Goal: Transaction & Acquisition: Register for event/course

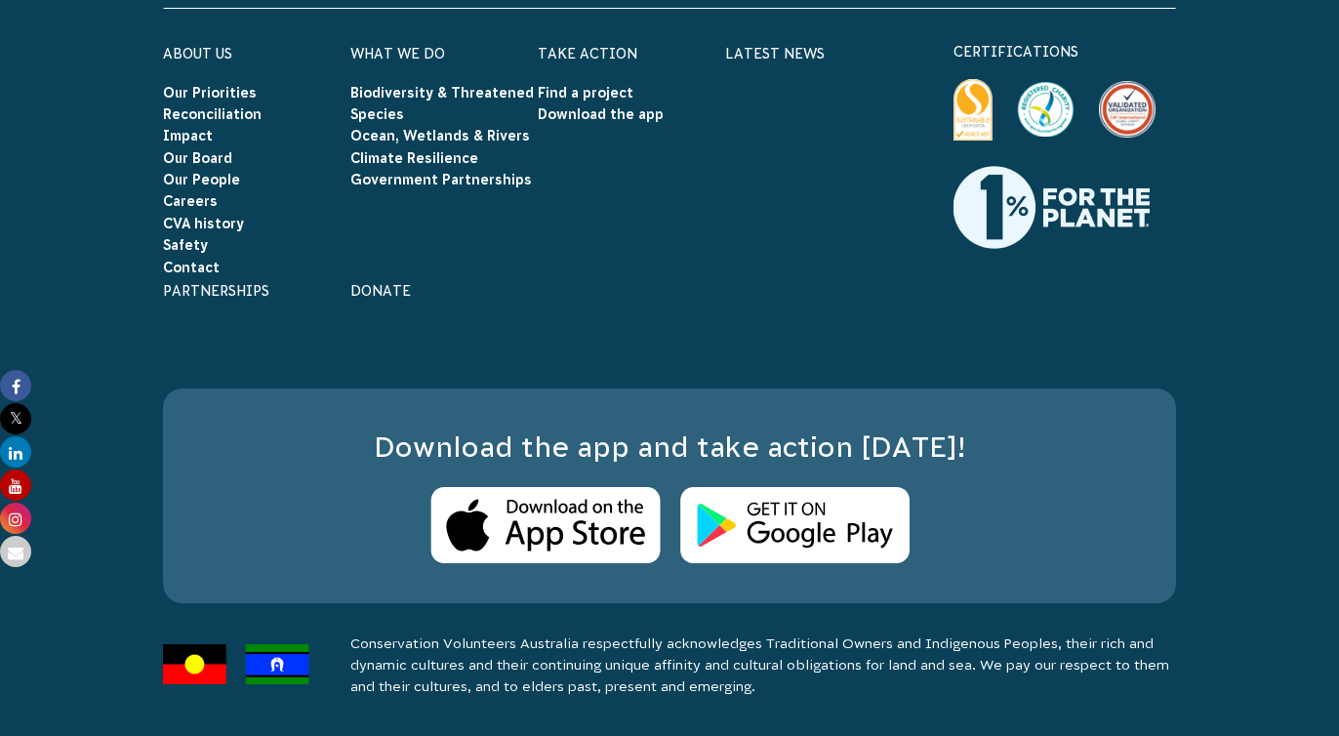
scroll to position [7545, 0]
click at [602, 85] on link "Find a project" at bounding box center [586, 93] width 96 height 16
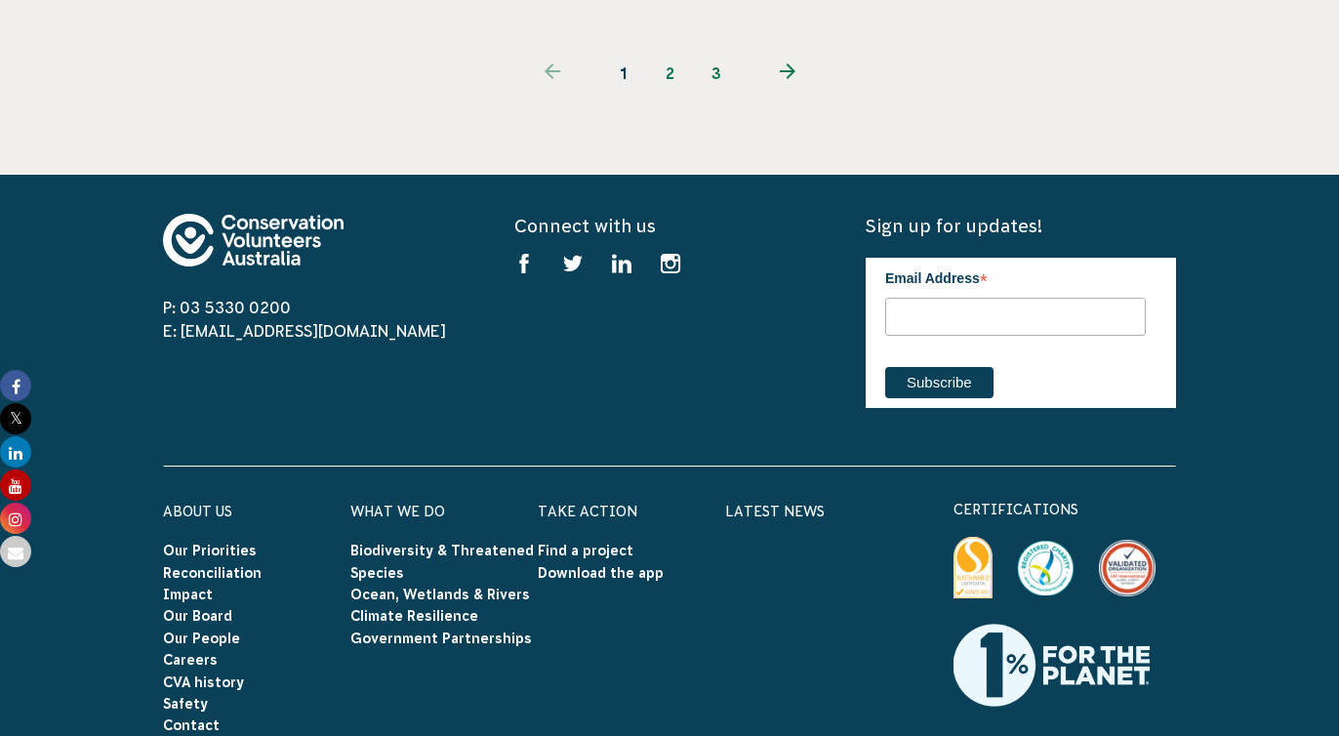
scroll to position [2629, 0]
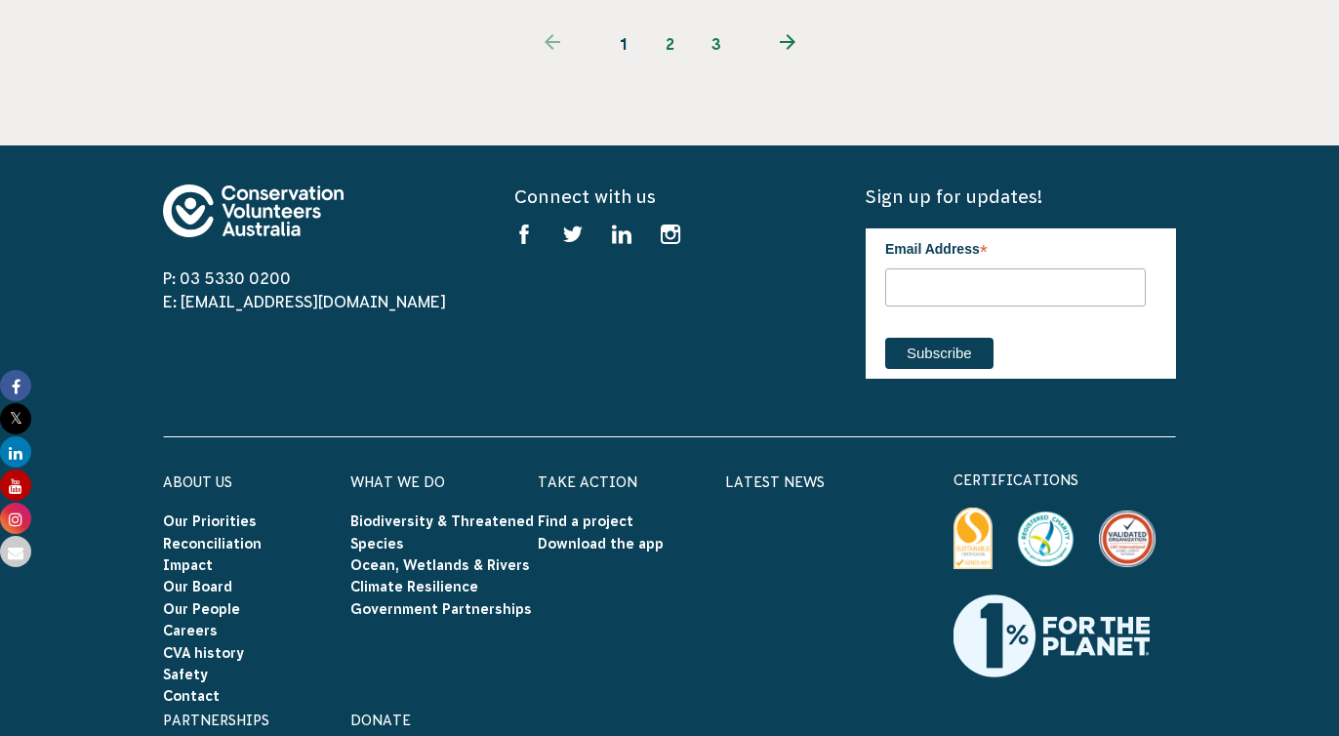
click at [670, 67] on link "2" at bounding box center [669, 43] width 47 height 47
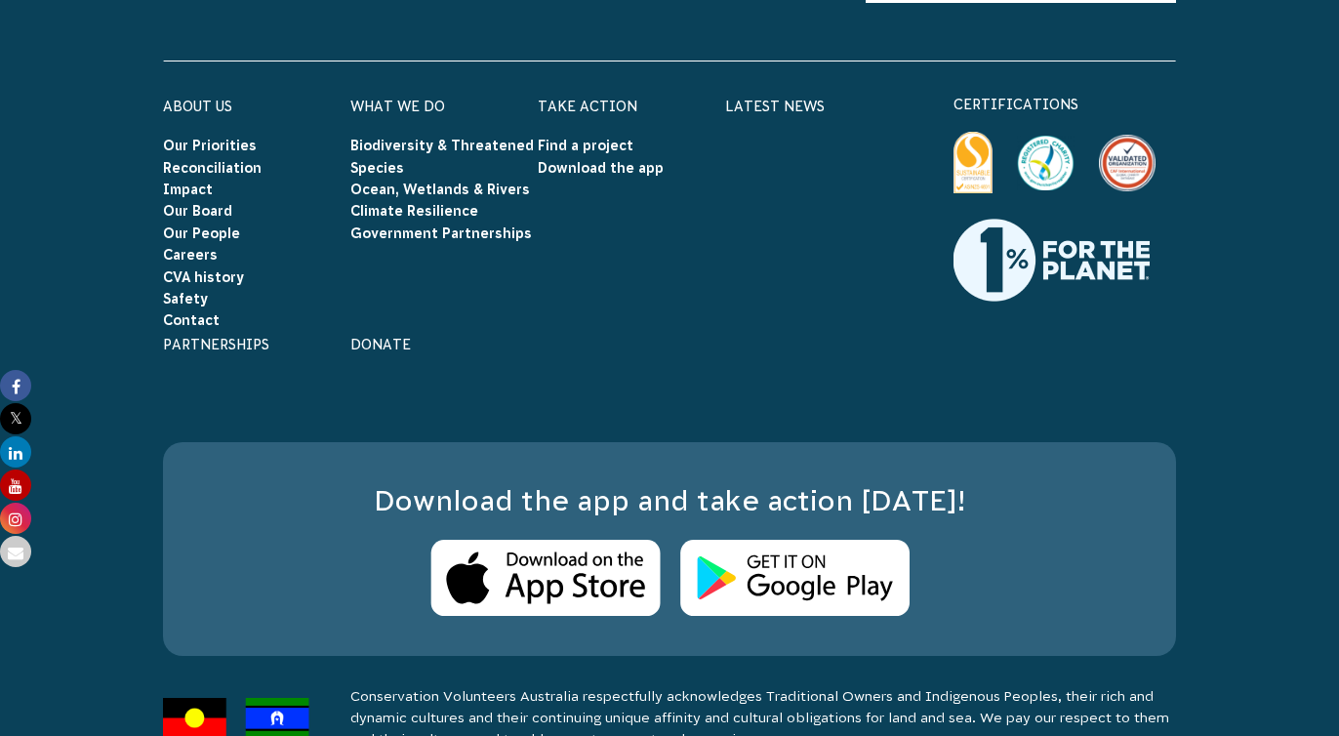
scroll to position [3258, 0]
